Goal: Task Accomplishment & Management: Use online tool/utility

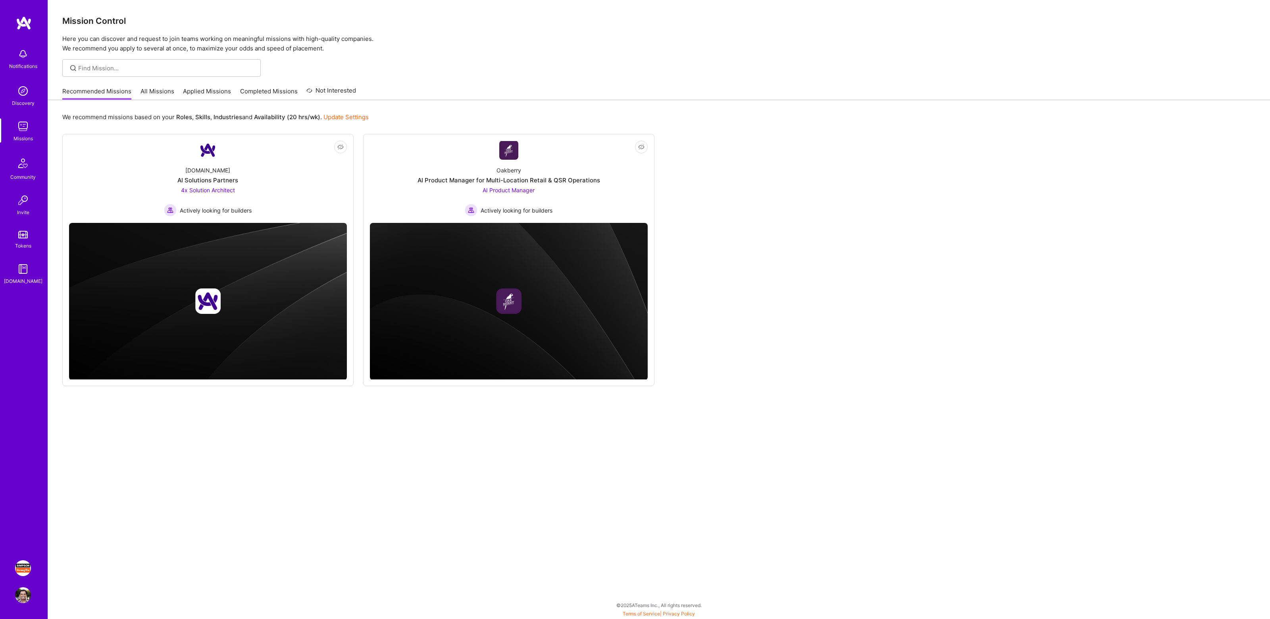
click at [26, 569] on img at bounding box center [23, 568] width 16 height 16
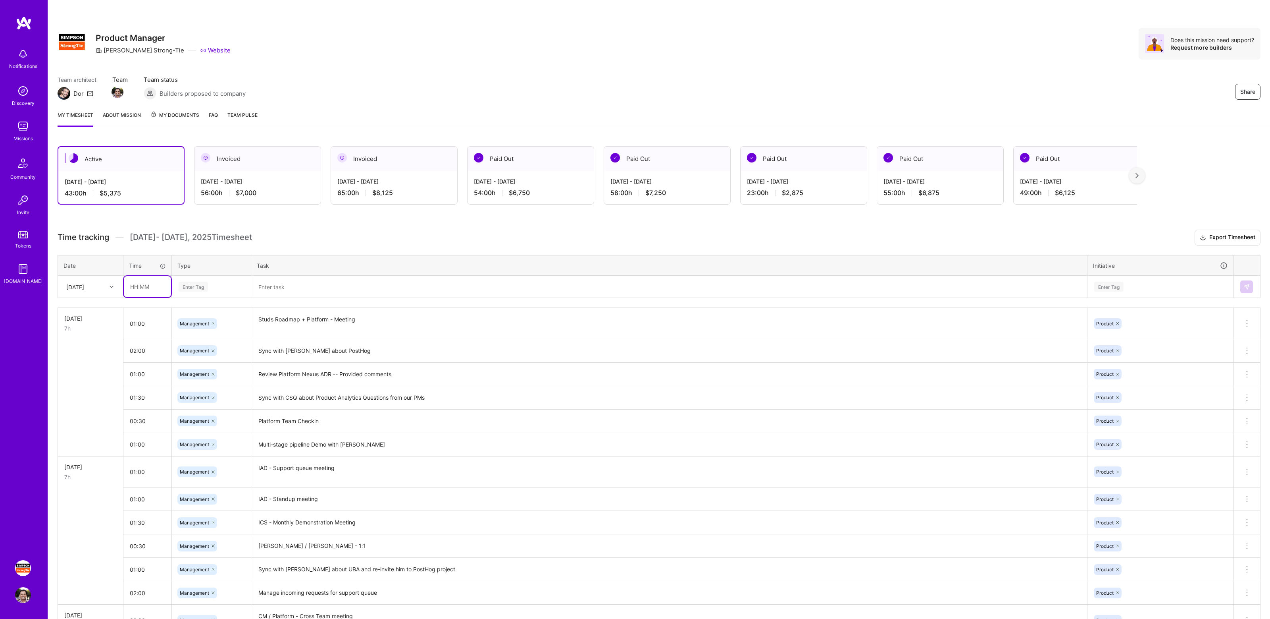
click at [149, 284] on input "text" at bounding box center [147, 286] width 47 height 21
type input "1"
type input "00:45"
type input "mana"
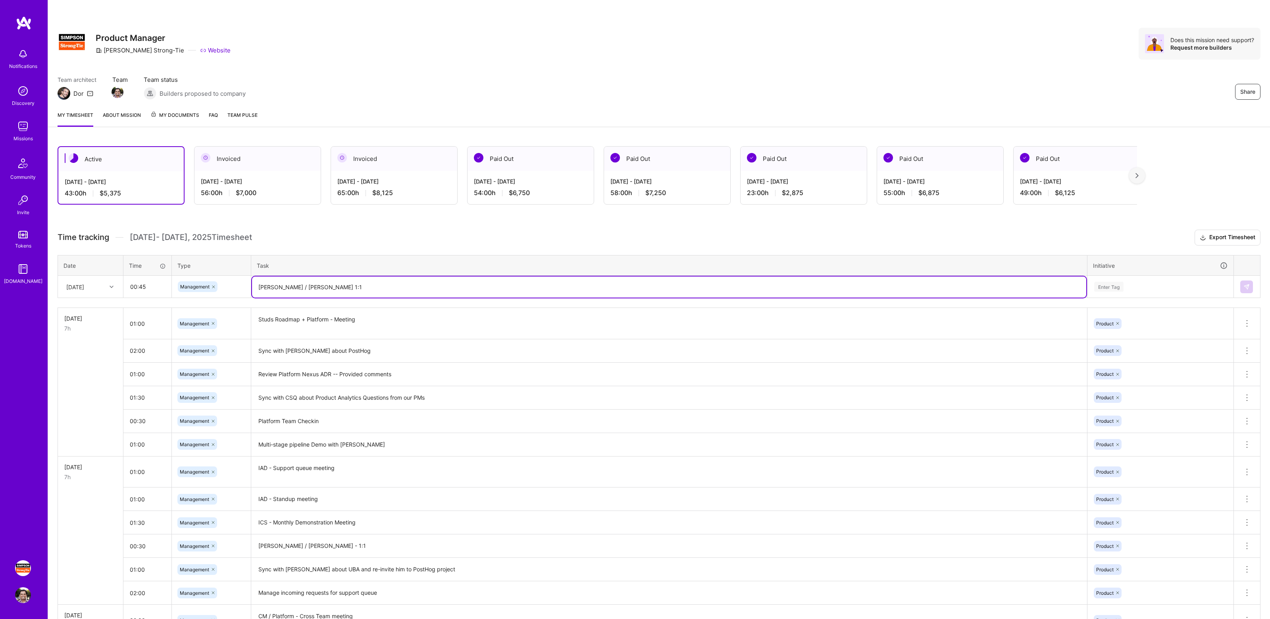
click at [297, 287] on textarea "[PERSON_NAME] / [PERSON_NAME] 1:1" at bounding box center [669, 286] width 835 height 21
type textarea "[PERSON_NAME] / [PERSON_NAME] - 1:1"
click at [1143, 291] on div "Enter Tag" at bounding box center [1160, 286] width 145 height 21
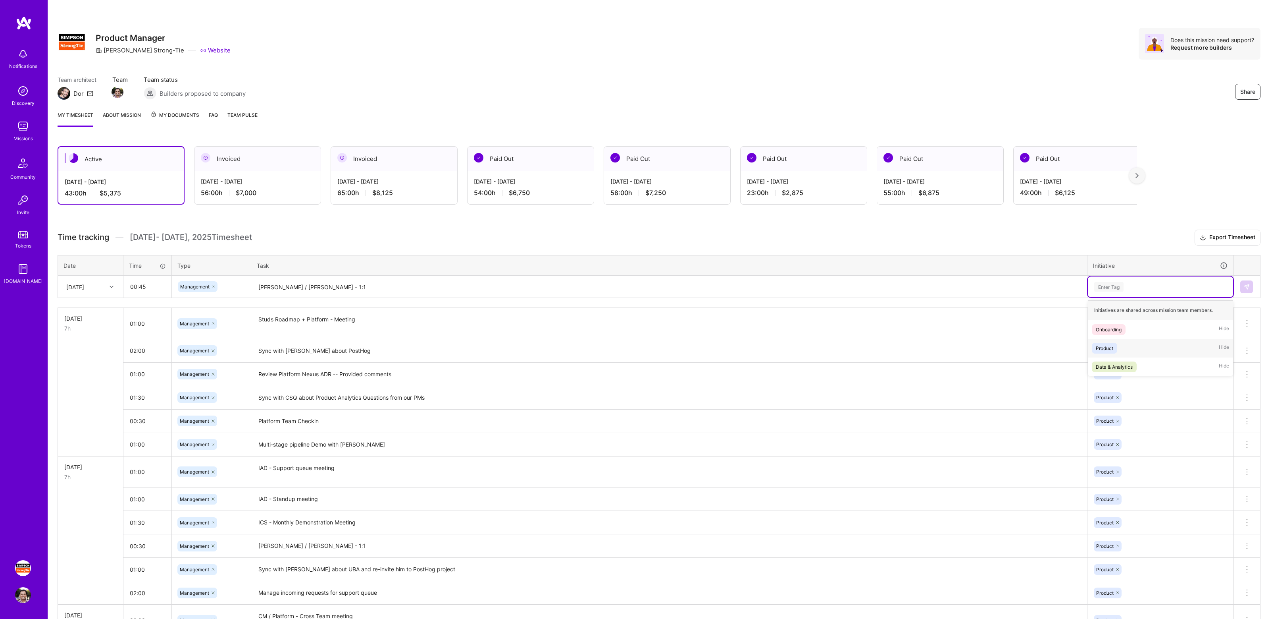
click at [1125, 349] on div "Product Hide" at bounding box center [1160, 348] width 145 height 19
click at [1249, 283] on button at bounding box center [1247, 286] width 13 height 13
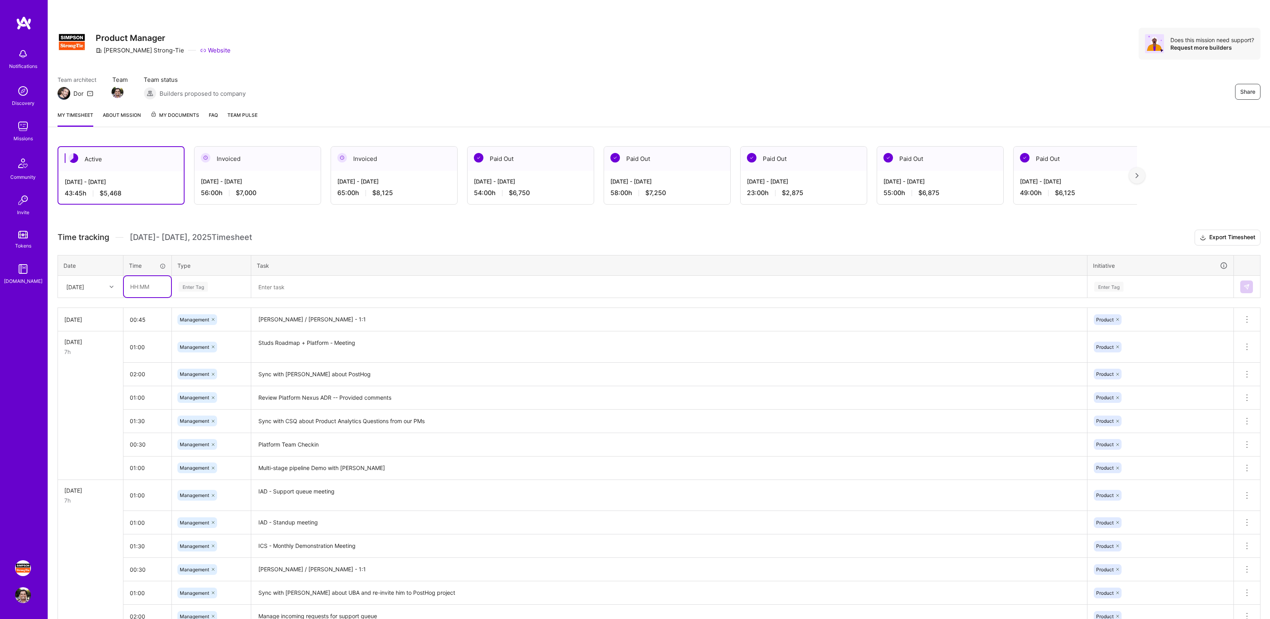
click at [146, 286] on input "text" at bounding box center [147, 286] width 47 height 21
type input "00:45"
type input "mana"
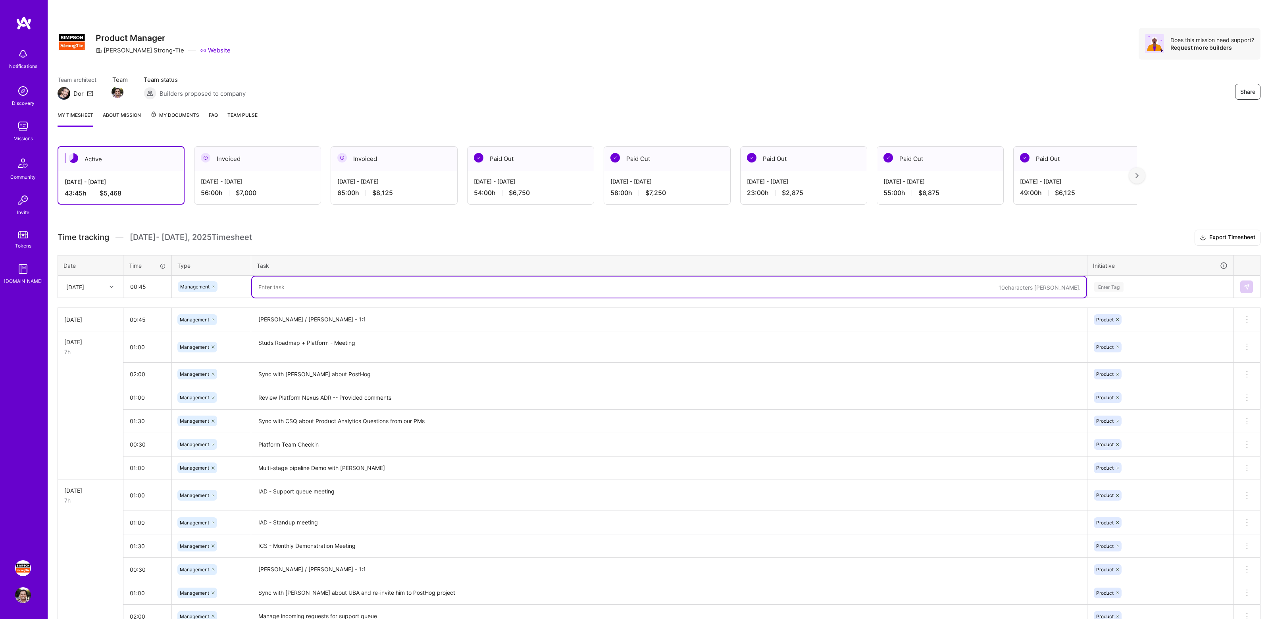
click at [299, 282] on textarea at bounding box center [669, 286] width 835 height 21
type textarea "Platform"
type textarea "IAD - Standup"
click at [1165, 285] on div "Enter Tag" at bounding box center [1161, 286] width 134 height 10
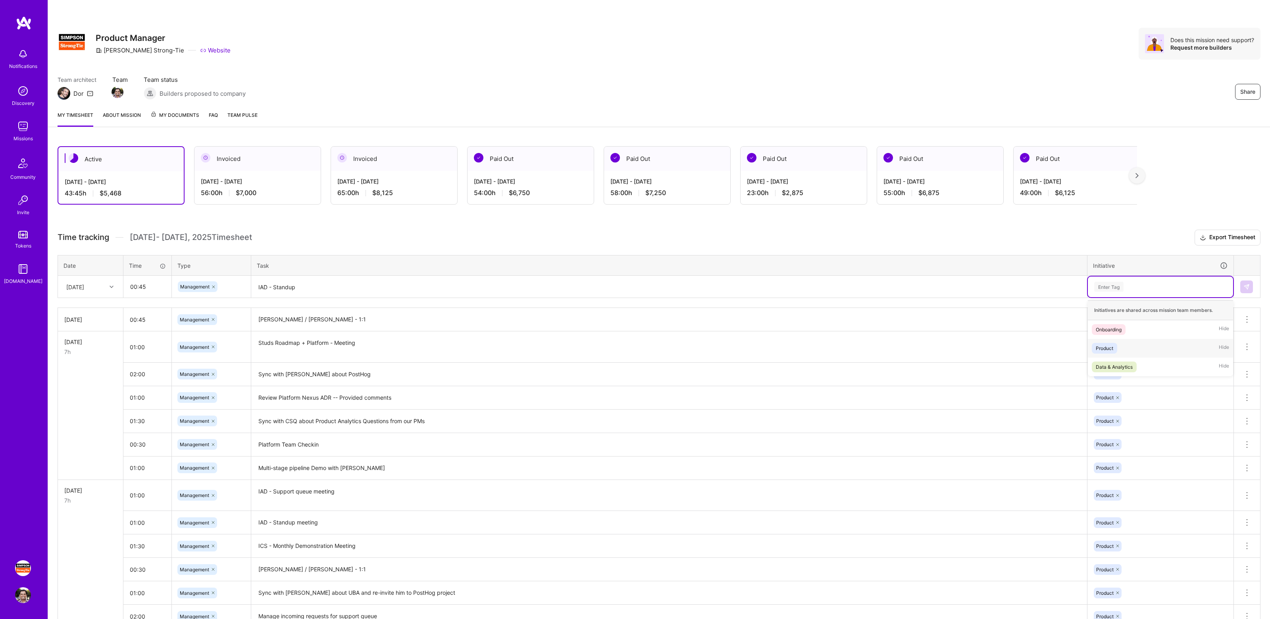
click at [1138, 345] on div "Product Hide" at bounding box center [1160, 348] width 145 height 19
click at [1242, 286] on button at bounding box center [1247, 286] width 13 height 13
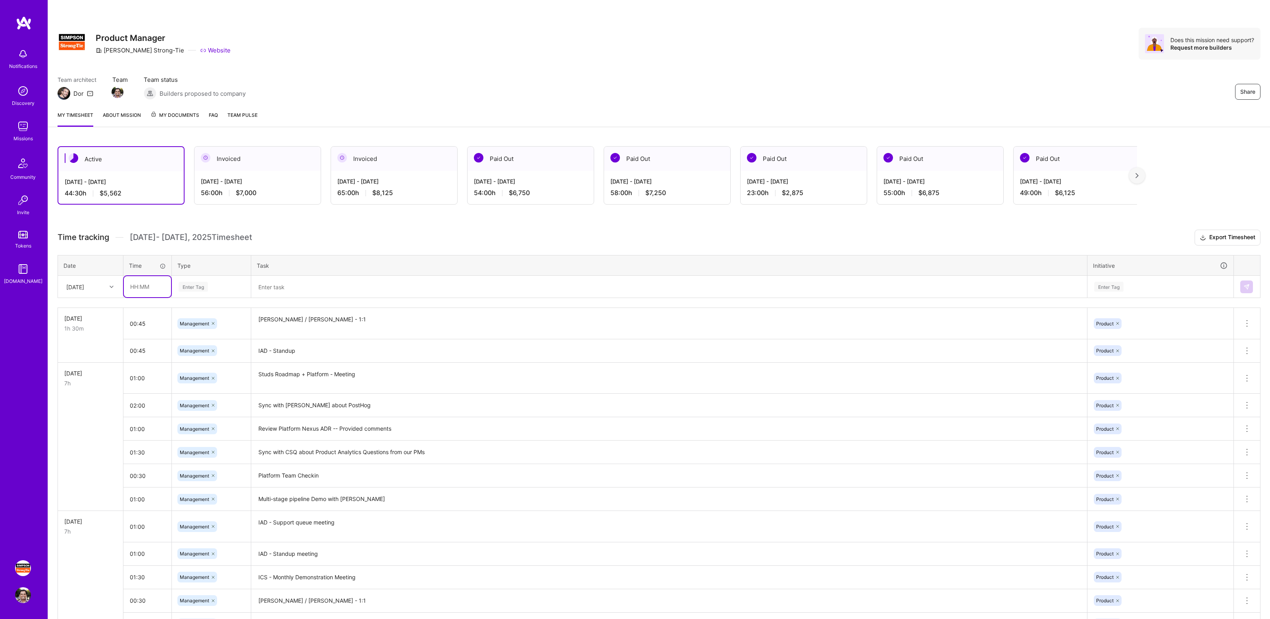
click at [154, 287] on input "text" at bounding box center [147, 286] width 47 height 21
type input "00:30"
click at [210, 282] on div "Enter Tag" at bounding box center [211, 286] width 67 height 10
click at [206, 409] on span "Management" at bounding box center [194, 406] width 37 height 11
click at [269, 289] on textarea at bounding box center [669, 286] width 835 height 21
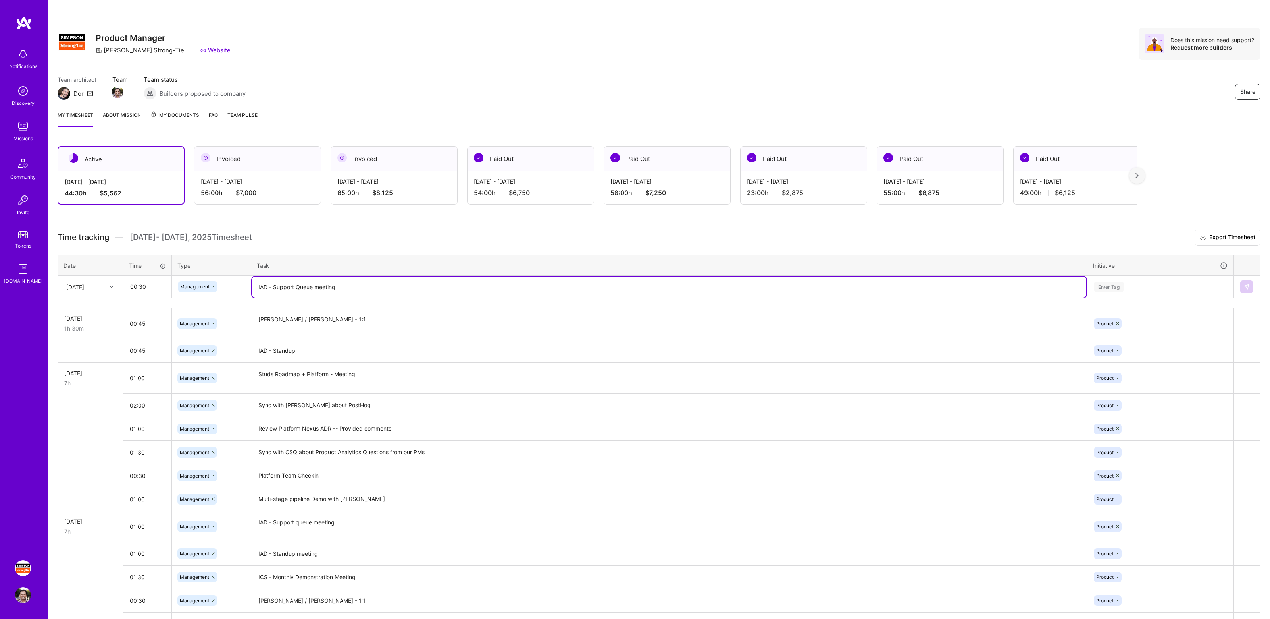
type textarea "IAD - Support Queue meeting"
click at [1112, 281] on div "Enter Tag" at bounding box center [1109, 286] width 29 height 12
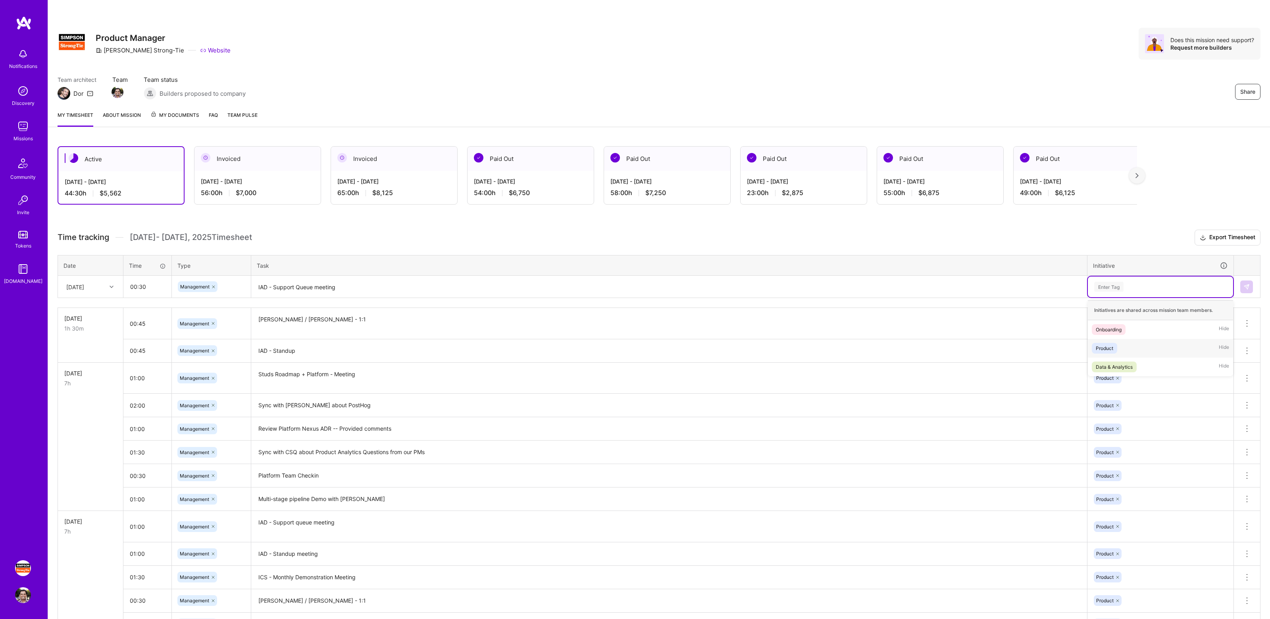
click at [1116, 342] on div "Product Hide" at bounding box center [1160, 348] width 145 height 19
click at [1248, 290] on button at bounding box center [1247, 286] width 13 height 13
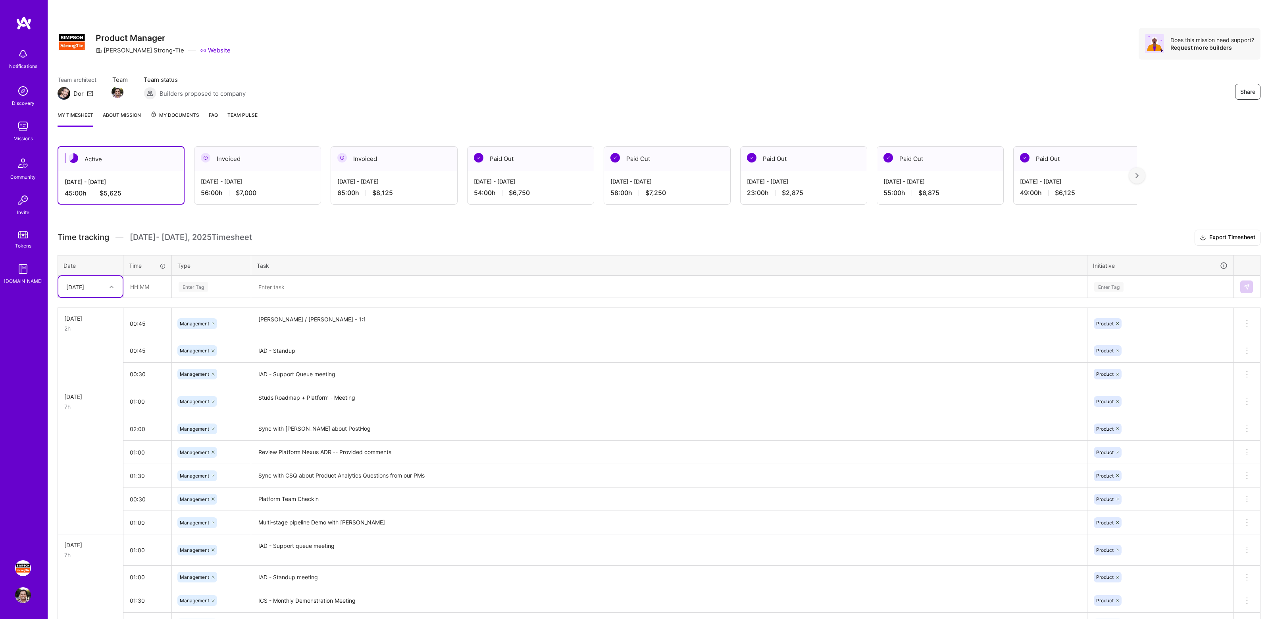
click at [874, 59] on div "Share Product Manager [PERSON_NAME]-Tie Website Does this mission need support?…" at bounding box center [659, 44] width 1203 height 32
click at [1023, 73] on div "Share Product Manager [PERSON_NAME]-Tie Website Does this mission need support?…" at bounding box center [659, 52] width 1222 height 104
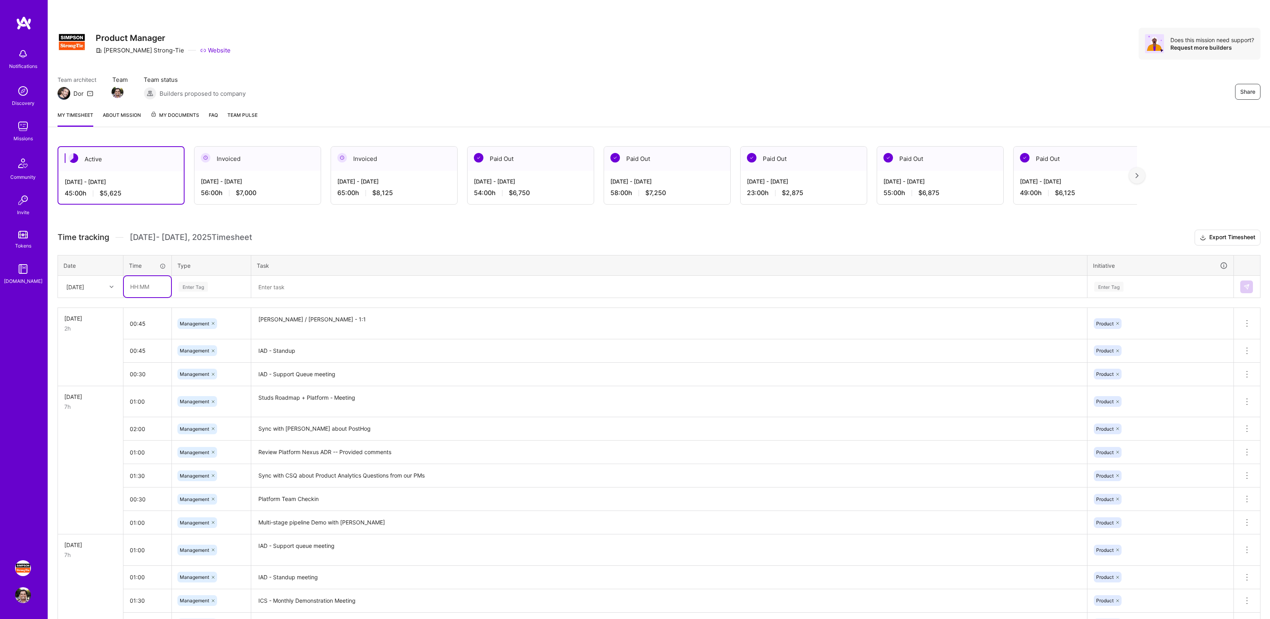
click at [155, 289] on input "text" at bounding box center [147, 286] width 47 height 21
type input "01:00"
type input "manage"
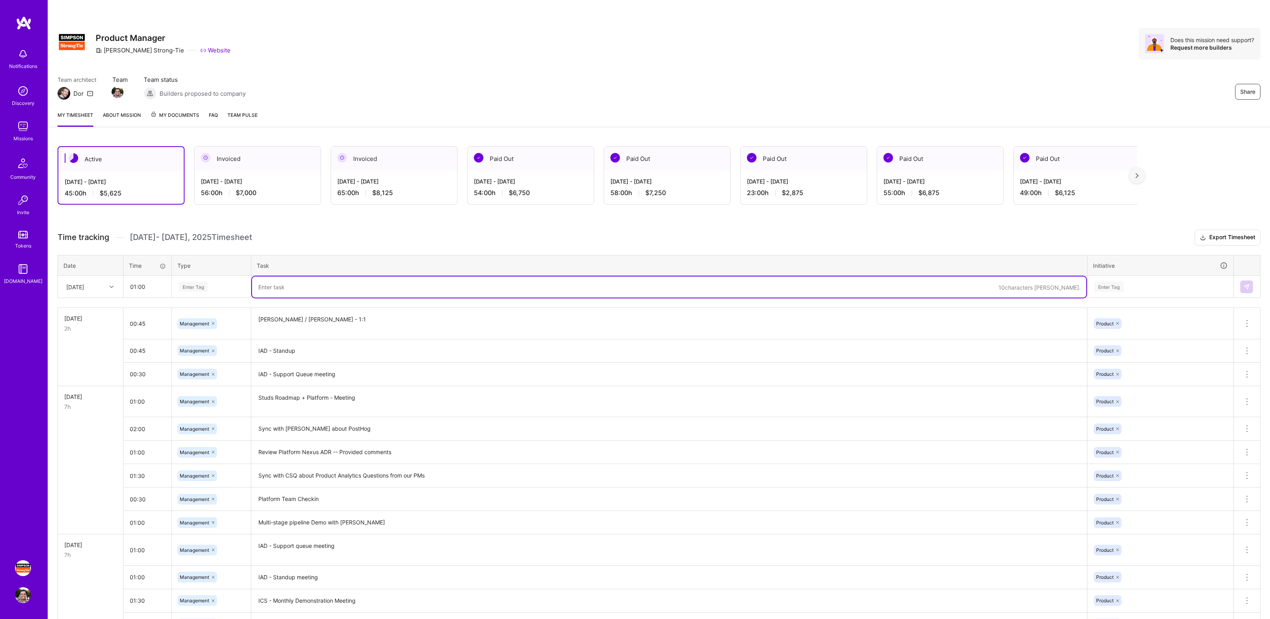
click at [203, 284] on div "Enter Tag" at bounding box center [193, 286] width 29 height 12
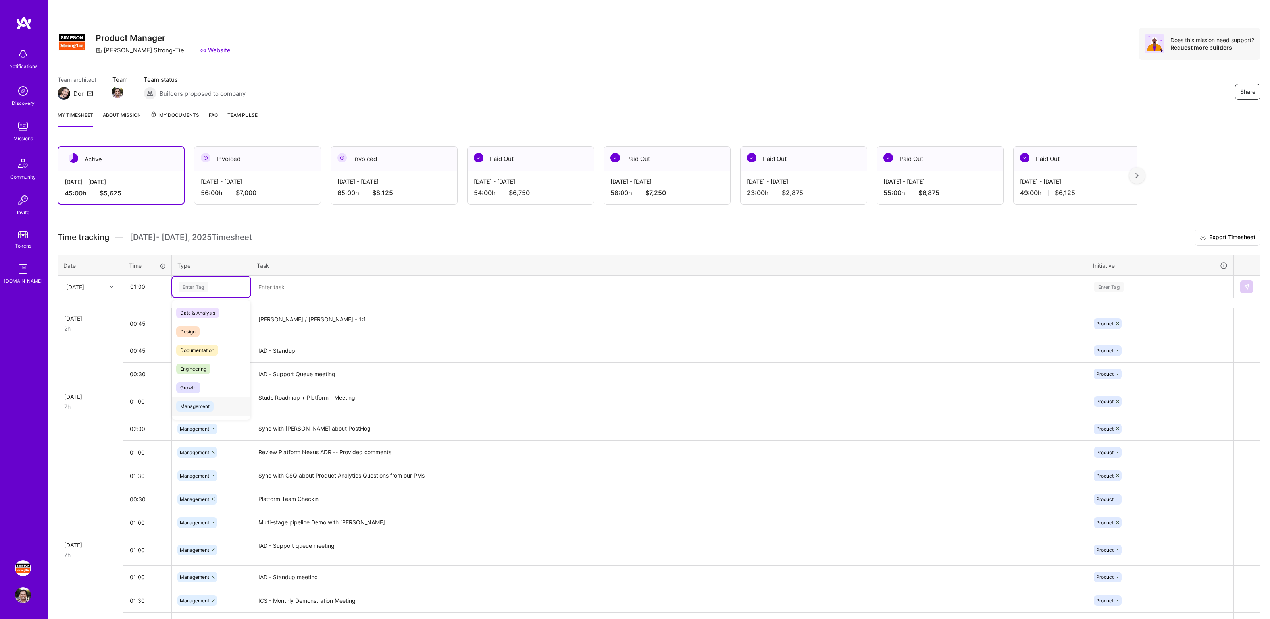
click at [200, 401] on span "Management" at bounding box center [194, 406] width 37 height 11
click at [284, 283] on textarea at bounding box center [669, 286] width 835 height 21
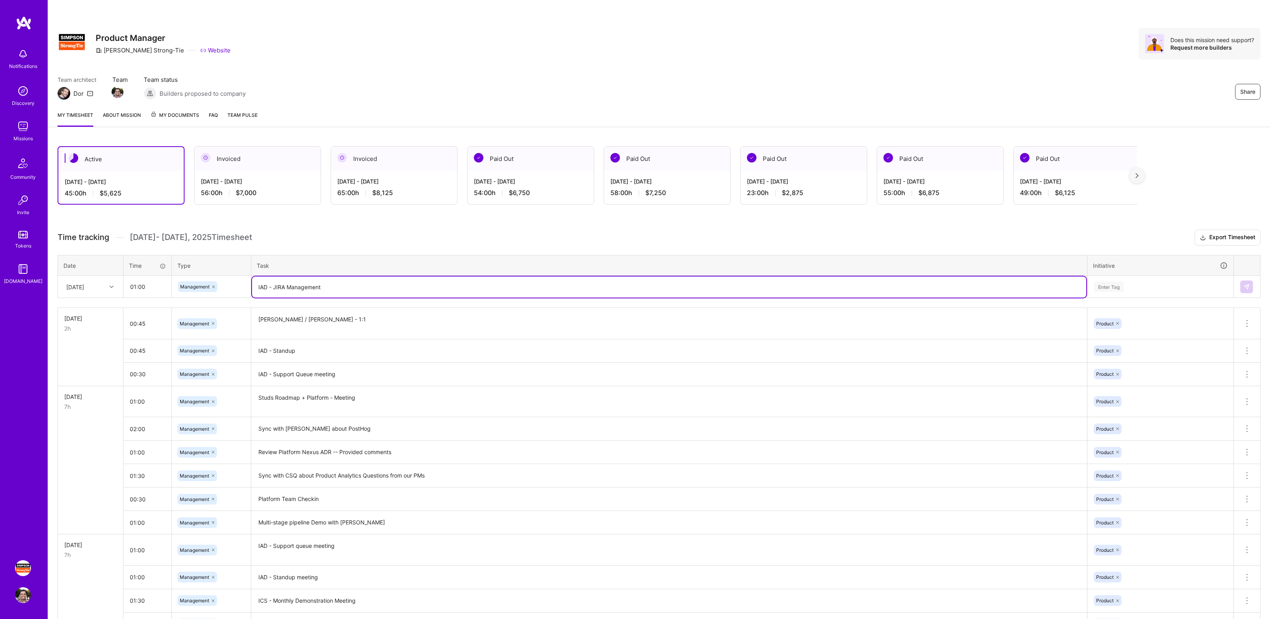
type textarea "IAD - JIRA Management"
click at [1109, 290] on div "Enter Tag" at bounding box center [1109, 286] width 29 height 12
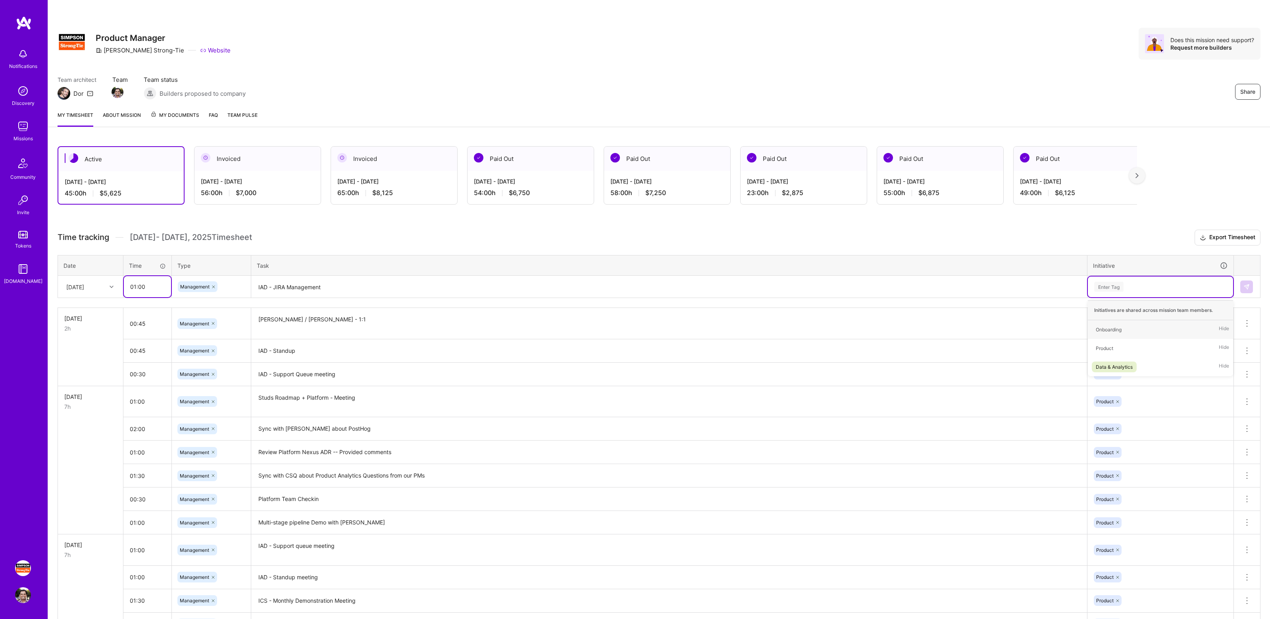
click at [133, 288] on input "01:00" at bounding box center [147, 286] width 47 height 21
type input "03:00"
click at [1124, 287] on div "Enter Tag" at bounding box center [1109, 286] width 29 height 12
click at [1114, 346] on span "Product" at bounding box center [1104, 348] width 25 height 11
click at [1247, 287] on img at bounding box center [1247, 286] width 6 height 6
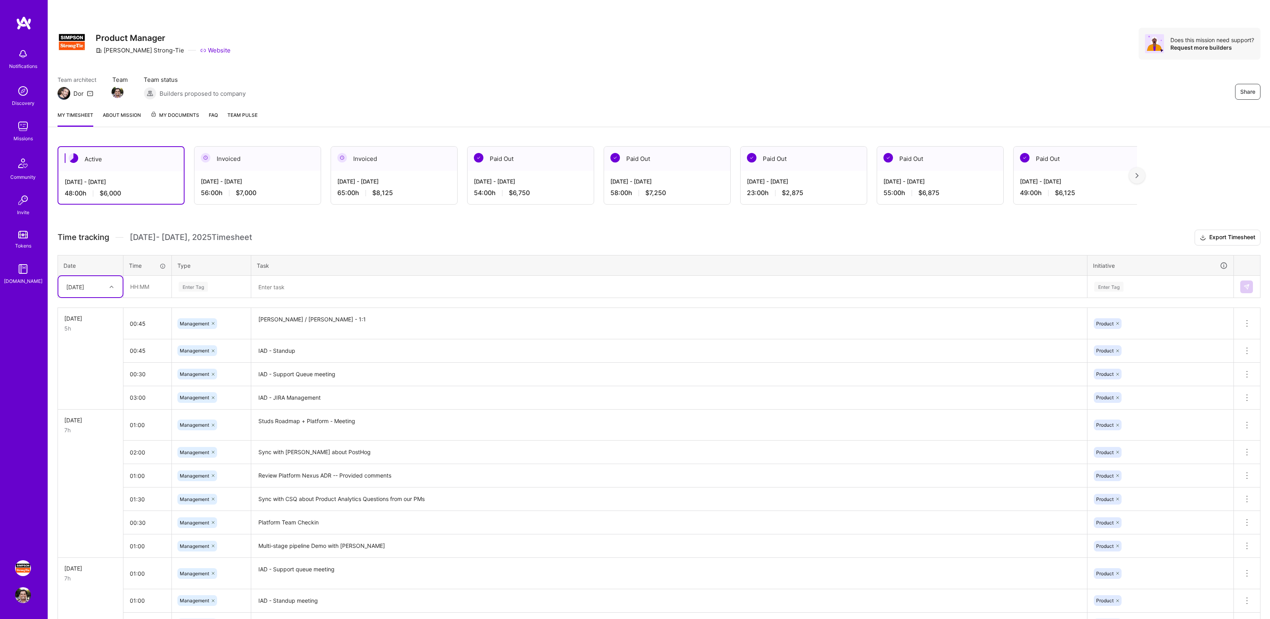
drag, startPoint x: 159, startPoint y: 92, endPoint x: 270, endPoint y: 93, distance: 110.8
click at [267, 93] on div "Team architect Dor Team Team status Builders proposed to company Share" at bounding box center [659, 87] width 1203 height 24
click at [270, 93] on div "Team architect Dor Team Team status Builders proposed to company Share" at bounding box center [659, 87] width 1203 height 24
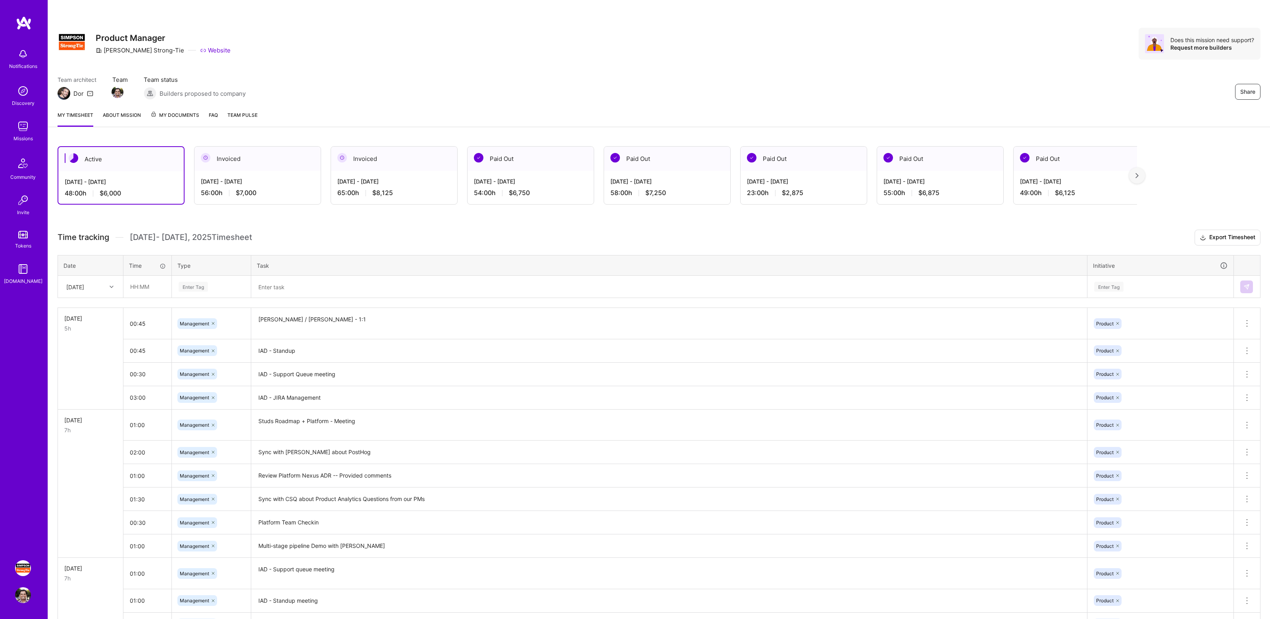
click at [514, 76] on div "Team architect Dor Team Team status Builders proposed to company Share" at bounding box center [659, 87] width 1203 height 24
click at [688, 61] on div "Share Product Manager [PERSON_NAME]-Tie Website Does this mission need support?…" at bounding box center [659, 52] width 1222 height 104
click at [787, 57] on div "Share Product Manager [PERSON_NAME]-Tie Website Does this mission need support?…" at bounding box center [659, 44] width 1203 height 32
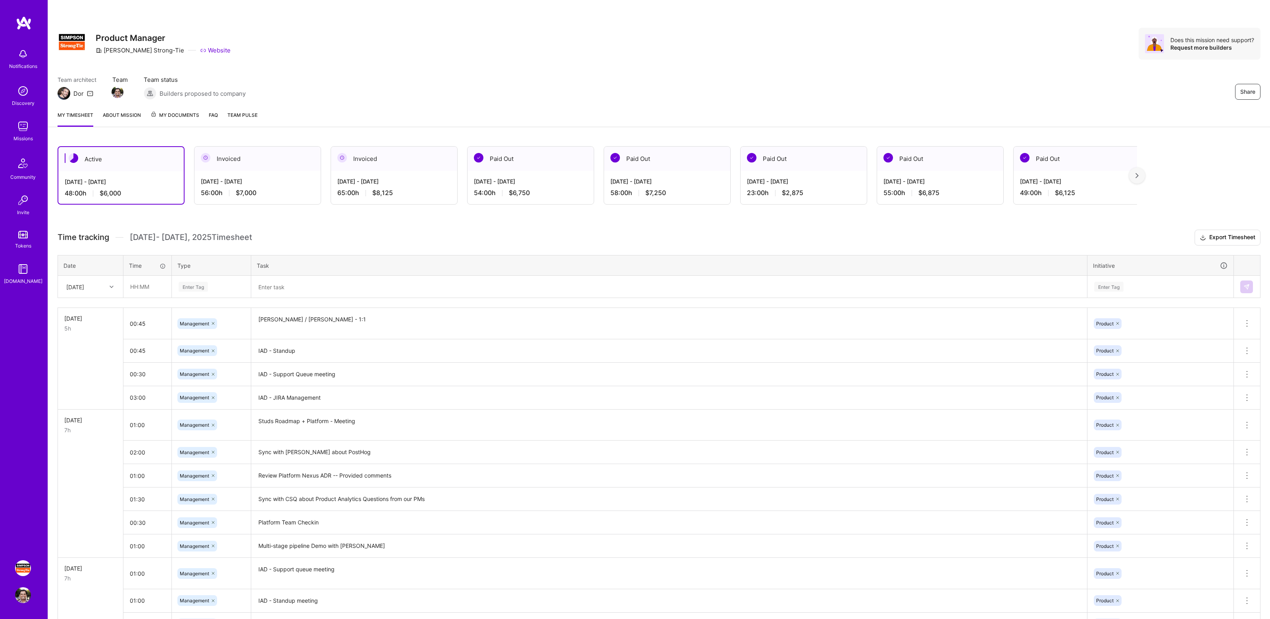
click at [812, 115] on div "My timesheet About Mission My Documents FAQ Team Pulse" at bounding box center [659, 115] width 1222 height 23
click at [802, 77] on div "Team architect Dor Team Team status Builders proposed to company Share" at bounding box center [659, 87] width 1203 height 24
click at [796, 63] on div "Share Product Manager [PERSON_NAME]-Tie Website Does this mission need support?…" at bounding box center [659, 52] width 1222 height 104
click at [837, 54] on div "Share Product Manager [PERSON_NAME]-Tie Website Does this mission need support?…" at bounding box center [659, 44] width 1203 height 32
